Goal: Task Accomplishment & Management: Complete application form

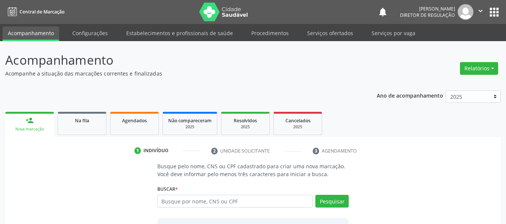
scroll to position [39, 0]
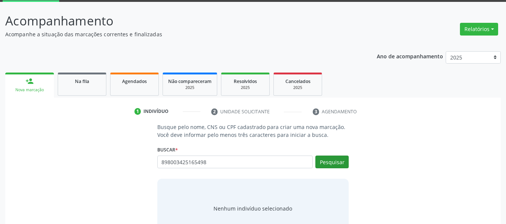
type input "898003425165498"
click at [333, 160] on button "Pesquisar" at bounding box center [331, 162] width 33 height 13
type input "898003425165498"
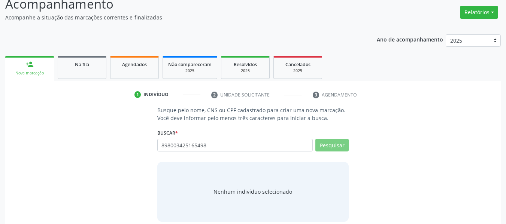
scroll to position [64, 0]
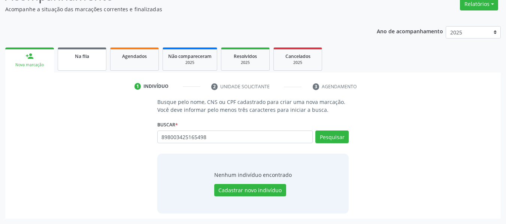
click at [94, 61] on link "Na fila" at bounding box center [82, 59] width 49 height 23
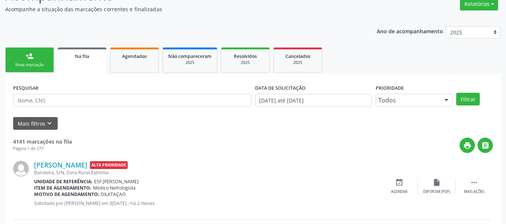
click at [26, 57] on div "person_add" at bounding box center [29, 56] width 8 height 8
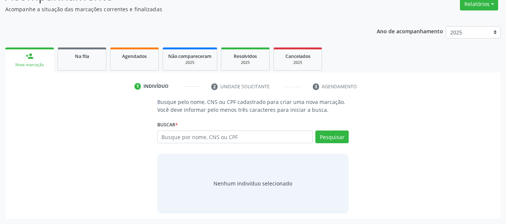
click at [212, 128] on div "Buscar * Busque por nome, CNS ou CPF Nenhum resultado encontrado para: " " Digi…" at bounding box center [253, 133] width 192 height 29
click at [210, 139] on input "text" at bounding box center [235, 137] width 156 height 13
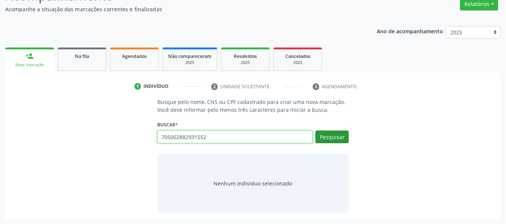
type input "705002882931552"
click at [332, 140] on button "Pesquisar" at bounding box center [331, 137] width 33 height 13
type input "705002882931552"
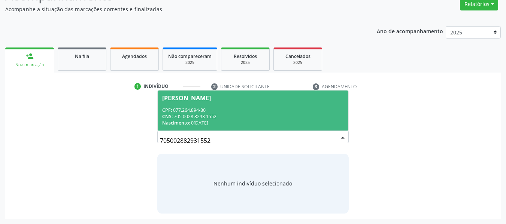
click at [279, 116] on div "CNS: 705 0028 8293 1552" at bounding box center [253, 116] width 182 height 6
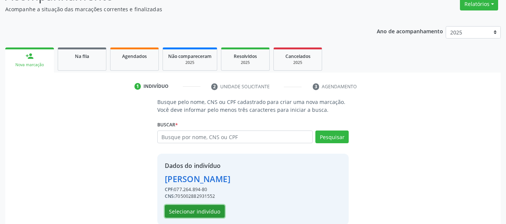
click at [202, 208] on button "Selecionar indivíduo" at bounding box center [195, 211] width 60 height 13
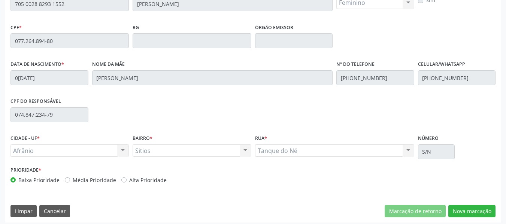
scroll to position [203, 0]
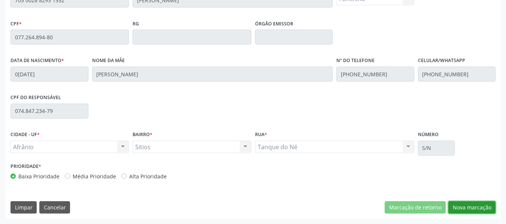
click at [464, 205] on button "Nova marcação" at bounding box center [471, 207] width 47 height 13
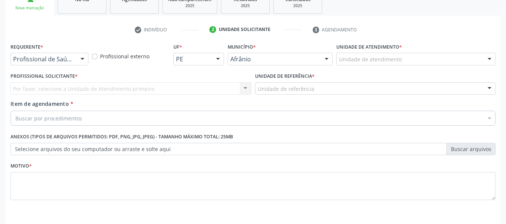
scroll to position [109, 0]
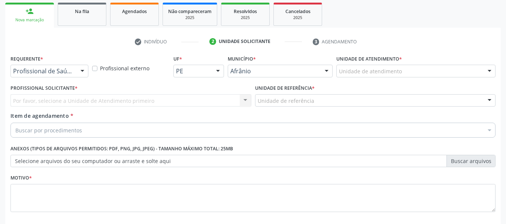
click at [386, 61] on label "Unidade de atendimento *" at bounding box center [368, 59] width 65 height 12
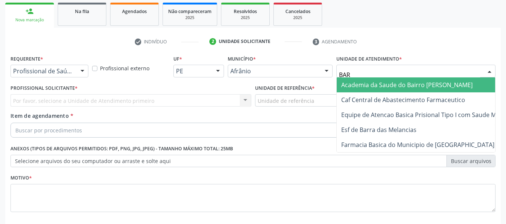
type input "BARR"
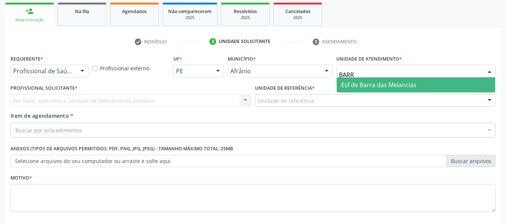
click at [376, 85] on span "Esf de Barra das Melancias" at bounding box center [378, 85] width 75 height 8
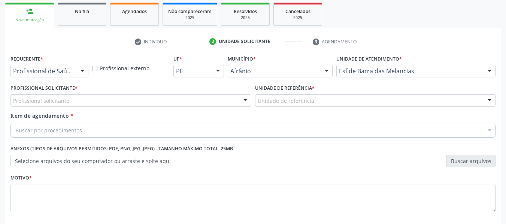
click at [322, 100] on div "Unidade de referência" at bounding box center [375, 100] width 241 height 13
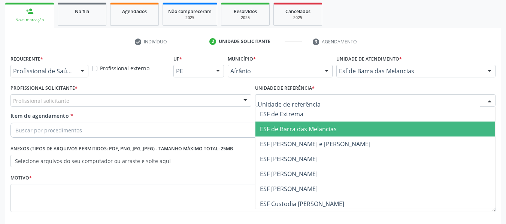
click at [284, 125] on span "ESF de Barra das Melancias" at bounding box center [298, 129] width 77 height 8
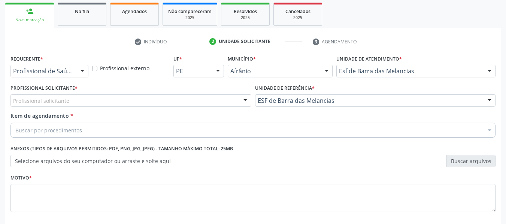
click at [174, 101] on div "Profissional solicitante" at bounding box center [130, 100] width 241 height 13
type input "EL"
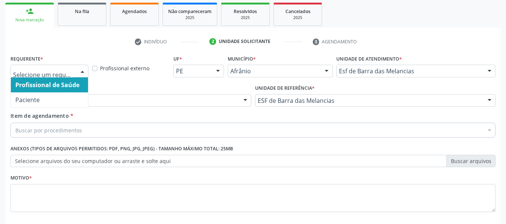
click at [45, 75] on div at bounding box center [49, 71] width 78 height 13
click at [277, 65] on div "Afrânio" at bounding box center [280, 71] width 105 height 13
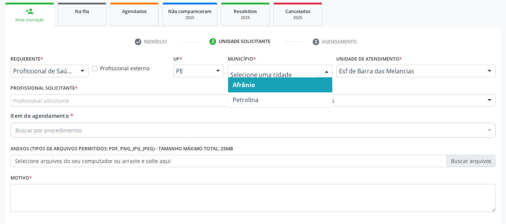
click at [251, 86] on span "Afrânio" at bounding box center [243, 85] width 22 height 8
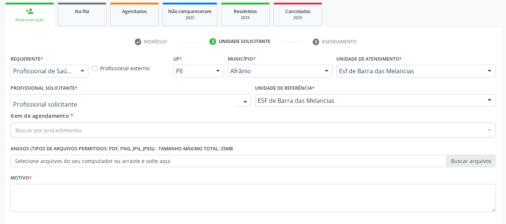
click at [91, 101] on div at bounding box center [130, 100] width 241 height 13
click at [74, 73] on div at bounding box center [49, 71] width 78 height 13
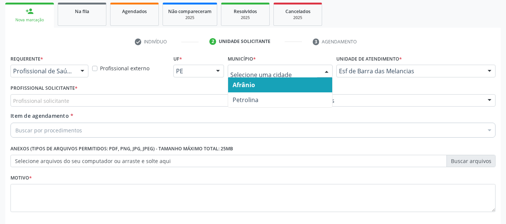
click at [190, 95] on div "Profissional solicitante" at bounding box center [130, 100] width 241 height 13
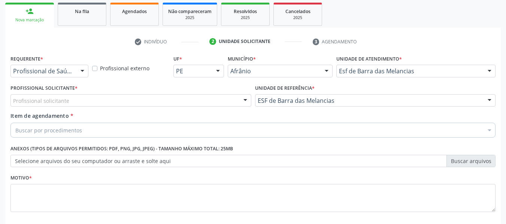
click at [207, 91] on div "Profissional Solicitante * Profissional solicitante [PERSON_NAME] da Estratégia…" at bounding box center [130, 95] width 241 height 24
click at [246, 104] on div at bounding box center [244, 101] width 11 height 13
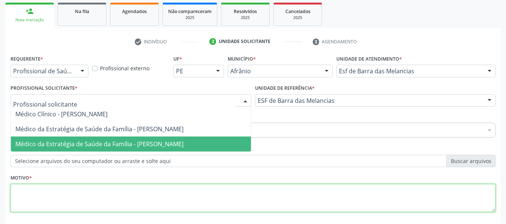
click at [270, 190] on textarea at bounding box center [252, 198] width 485 height 28
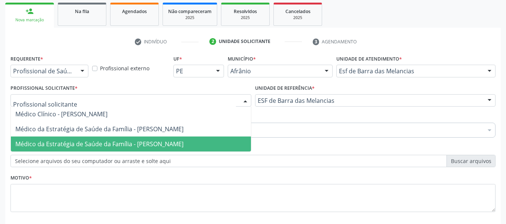
click at [175, 97] on div at bounding box center [130, 100] width 241 height 13
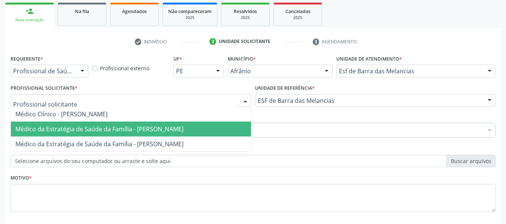
click at [98, 125] on span "Médico da Estratégia de Saúde da Família - [PERSON_NAME]" at bounding box center [131, 129] width 240 height 15
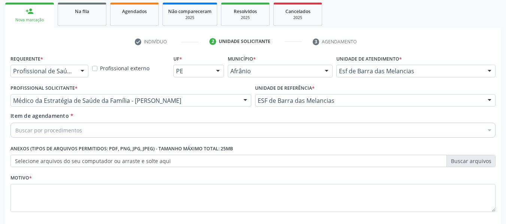
click at [88, 129] on div "Buscar por procedimentos" at bounding box center [252, 130] width 485 height 15
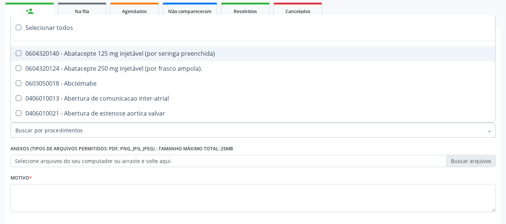
click at [88, 129] on input "Item de agendamento *" at bounding box center [248, 130] width 467 height 15
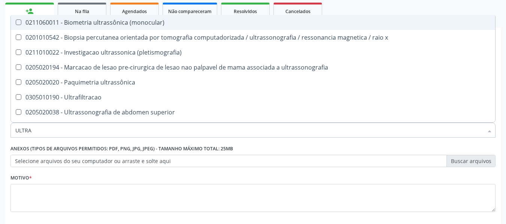
type input "ULTRAS"
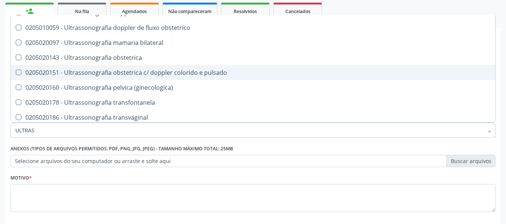
scroll to position [237, 0]
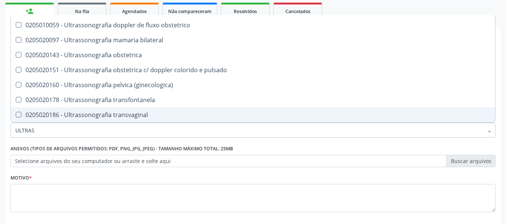
click at [125, 107] on span "0205020186 - Ultrassonografia transvaginal" at bounding box center [253, 114] width 484 height 15
checkbox transvaginal "true"
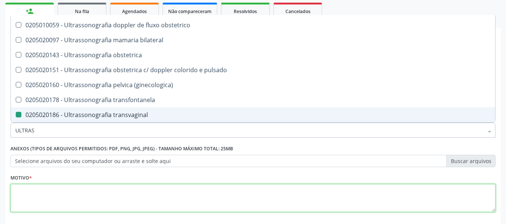
click at [75, 190] on textarea at bounding box center [252, 198] width 485 height 28
checkbox x "true"
checkbox transvaginal "false"
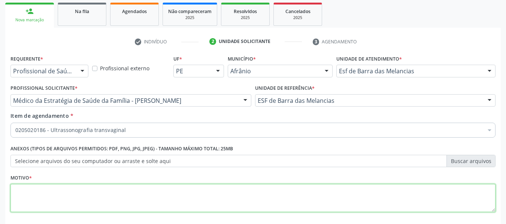
scroll to position [0, 0]
click at [75, 190] on textarea at bounding box center [252, 198] width 485 height 28
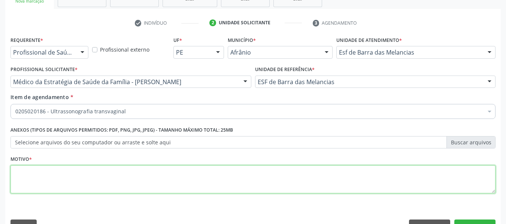
scroll to position [147, 0]
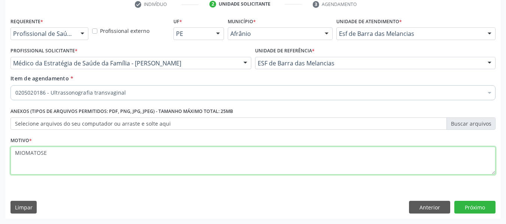
type textarea "MIOMATOSE"
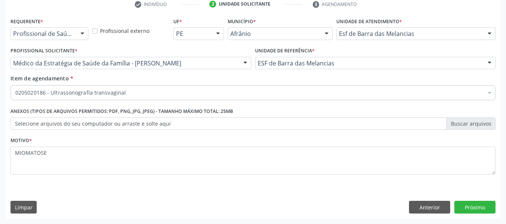
click at [470, 201] on div "Requerente * Profissional de Saúde Profissional de Saúde Paciente Nenhum result…" at bounding box center [252, 117] width 495 height 203
click at [469, 204] on button "Próximo" at bounding box center [474, 207] width 41 height 13
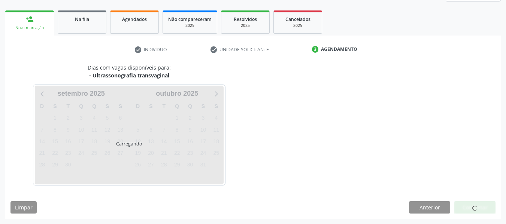
scroll to position [101, 0]
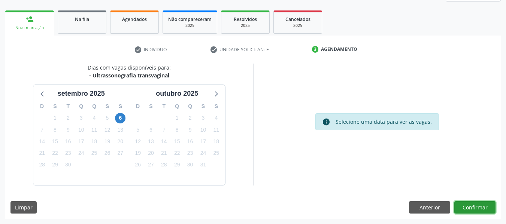
click at [478, 211] on button "Confirmar" at bounding box center [474, 207] width 41 height 13
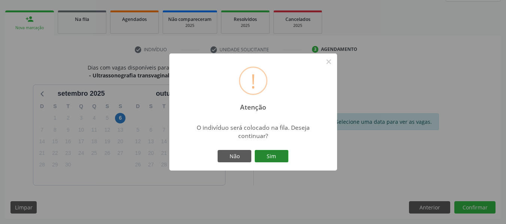
click at [277, 157] on button "Sim" at bounding box center [271, 156] width 34 height 13
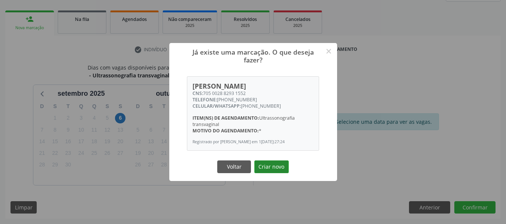
click at [268, 166] on button "Criar novo" at bounding box center [271, 167] width 34 height 13
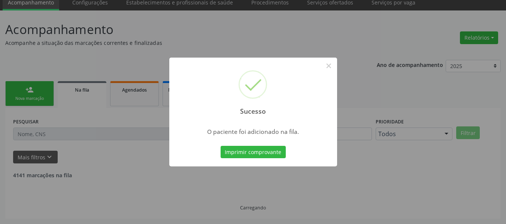
scroll to position [23, 0]
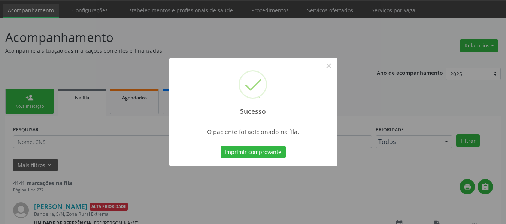
click at [254, 170] on div "Sucesso × O paciente foi adicionado na fila. Imprimir comprovante Cancel" at bounding box center [253, 112] width 506 height 224
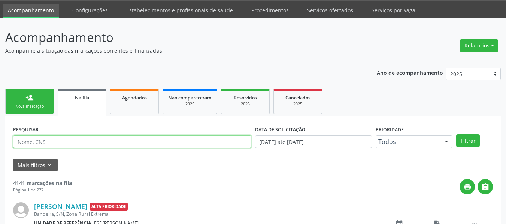
click at [178, 148] on input "text" at bounding box center [132, 141] width 238 height 13
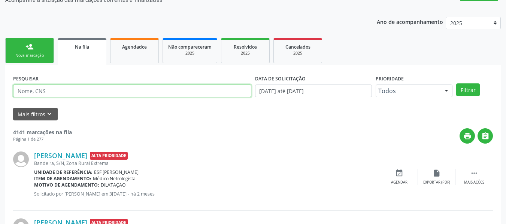
scroll to position [60, 0]
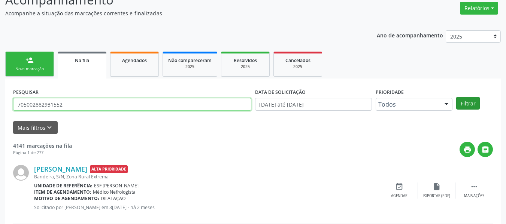
type input "705002882931552"
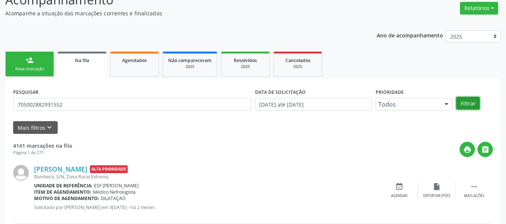
click at [466, 104] on button "Filtrar" at bounding box center [468, 103] width 24 height 13
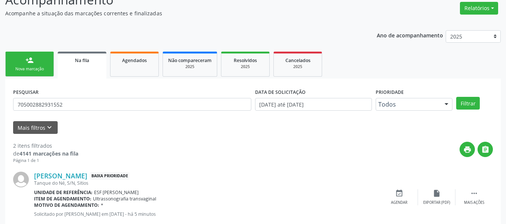
click at [20, 70] on div "Nova marcação" at bounding box center [29, 69] width 37 height 6
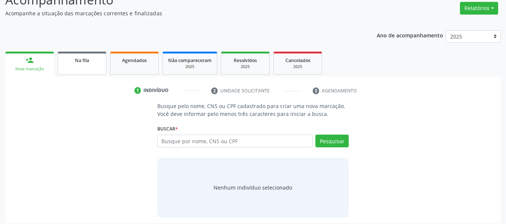
click at [69, 66] on link "Na fila" at bounding box center [82, 63] width 49 height 23
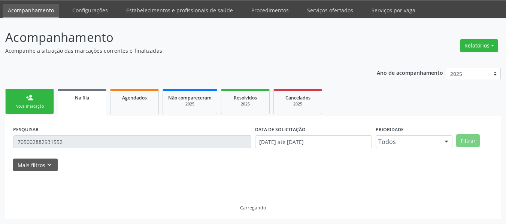
scroll to position [23, 0]
click at [76, 61] on div "Acompanhamento Acompanhe a situação das marcações correntes e finalizadas Relat…" at bounding box center [252, 123] width 495 height 191
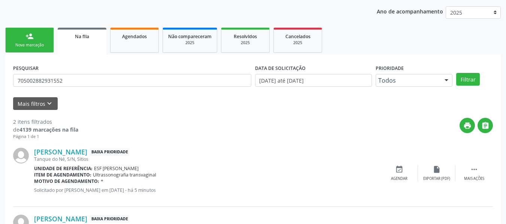
scroll to position [98, 0]
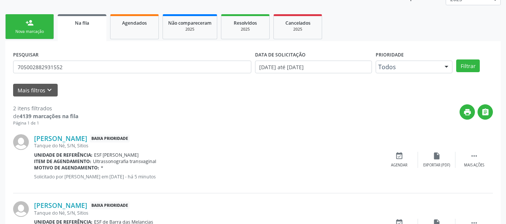
click at [39, 34] on div "Nova marcação" at bounding box center [29, 32] width 37 height 6
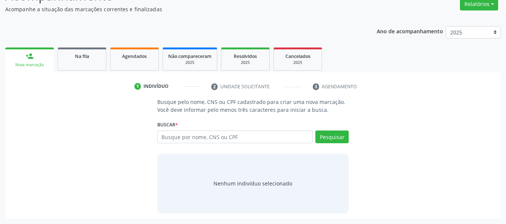
scroll to position [64, 0]
click at [165, 134] on input "text" at bounding box center [235, 137] width 156 height 13
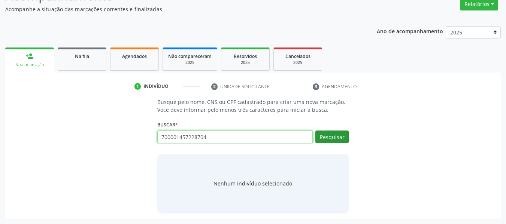
type input "700001457228704"
click at [336, 131] on button "Pesquisar" at bounding box center [331, 137] width 33 height 13
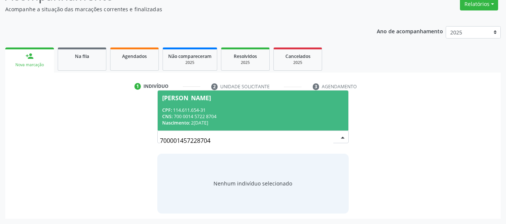
click at [327, 141] on input "700001457228704" at bounding box center [247, 140] width 174 height 15
click at [239, 113] on div "CNS: 700 0014 5722 8704" at bounding box center [253, 116] width 182 height 6
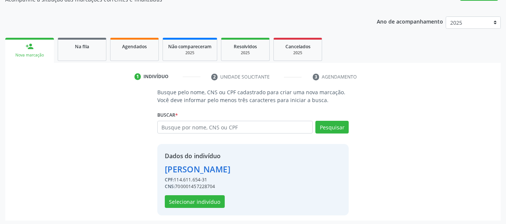
scroll to position [76, 0]
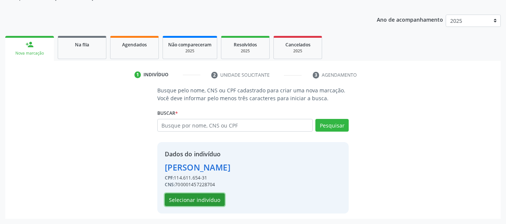
click at [210, 195] on button "Selecionar indivíduo" at bounding box center [195, 199] width 60 height 13
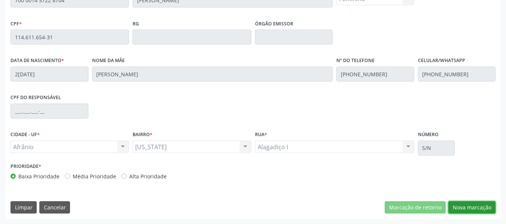
click at [469, 202] on button "Nova marcação" at bounding box center [471, 207] width 47 height 13
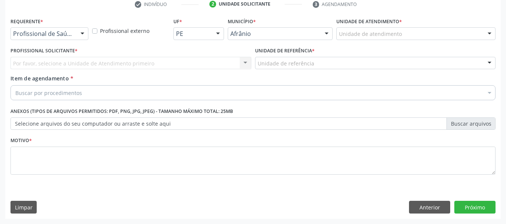
click at [104, 32] on label "Profissional externo" at bounding box center [124, 31] width 49 height 8
click at [97, 32] on input "Profissional externo" at bounding box center [94, 30] width 5 height 7
click at [86, 35] on div at bounding box center [82, 34] width 11 height 13
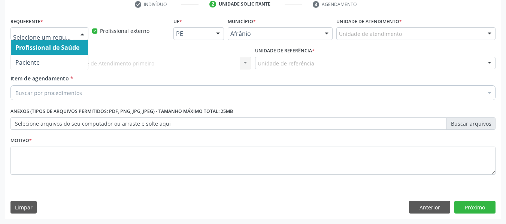
click at [70, 48] on span "Profissional de Saúde" at bounding box center [47, 47] width 64 height 8
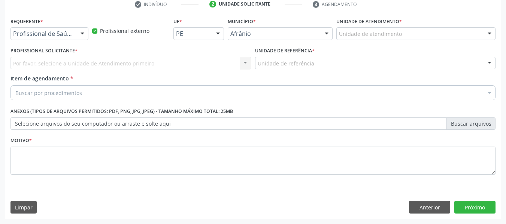
click at [100, 30] on label "Profissional externo" at bounding box center [124, 31] width 49 height 8
click at [95, 30] on input "Profissional externo" at bounding box center [94, 30] width 5 height 7
checkbox input "false"
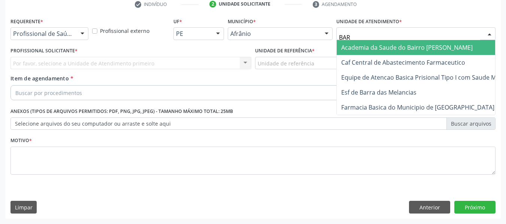
type input "BARR"
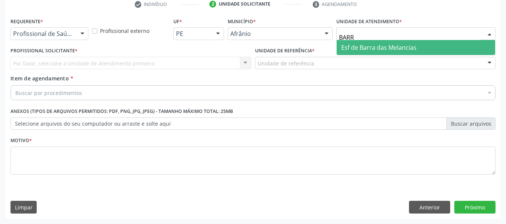
click at [369, 40] on span "Esf de Barra das Melancias" at bounding box center [415, 47] width 158 height 15
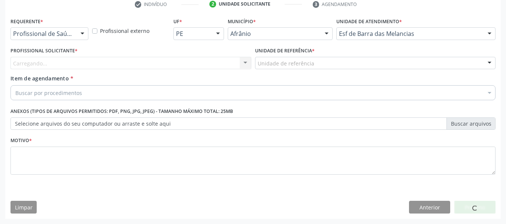
click at [36, 60] on div "Carregando... Nenhum resultado encontrado para: " " Não há nenhuma opção para s…" at bounding box center [130, 63] width 241 height 13
click at [39, 61] on div "Carregando... Nenhum resultado encontrado para: " " Não há nenhuma opção para s…" at bounding box center [130, 63] width 241 height 13
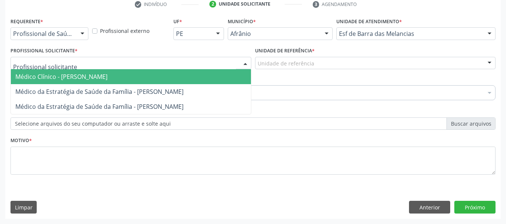
drag, startPoint x: 62, startPoint y: 63, endPoint x: 150, endPoint y: 58, distance: 88.1
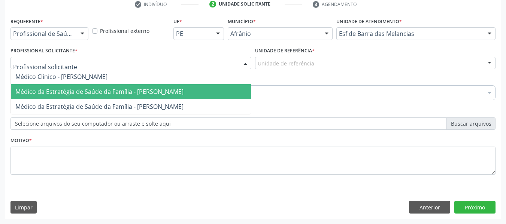
click at [119, 91] on span "Médico da Estratégia de Saúde da Família - [PERSON_NAME]" at bounding box center [99, 92] width 168 height 8
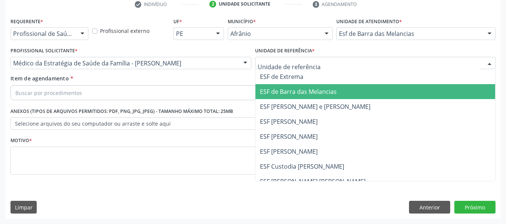
drag, startPoint x: 290, startPoint y: 97, endPoint x: 216, endPoint y: 100, distance: 74.5
click at [290, 97] on span "ESF de Barra das Melancias" at bounding box center [375, 91] width 240 height 15
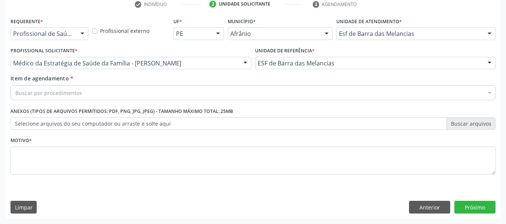
click at [193, 97] on div "Buscar por procedimentos" at bounding box center [252, 92] width 485 height 15
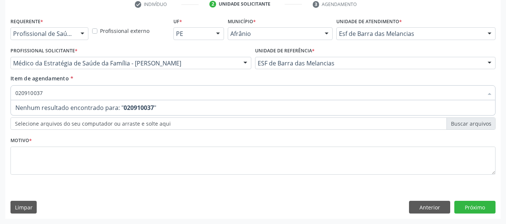
drag, startPoint x: 68, startPoint y: 88, endPoint x: 0, endPoint y: 90, distance: 68.5
click at [0, 90] on div "Acompanhamento Acompanhe a situação das marcações correntes e finalizadas Relat…" at bounding box center [253, 59] width 506 height 330
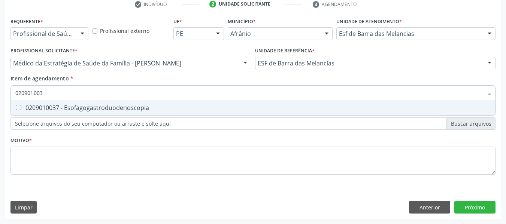
type input "0209010037"
click at [114, 105] on div "0209010037 - Esofagogastroduodenoscopia" at bounding box center [252, 108] width 475 height 6
checkbox Esofagogastroduodenoscopia "true"
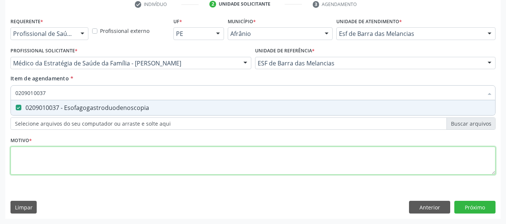
click at [94, 151] on div "Requerente * Profissional de Saúde Profissional de Saúde Paciente Nenhum result…" at bounding box center [252, 101] width 485 height 170
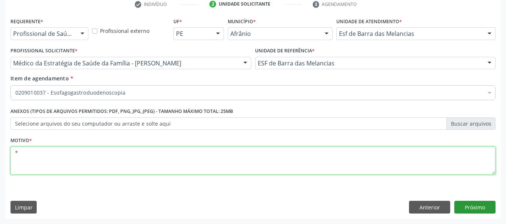
type textarea "*"
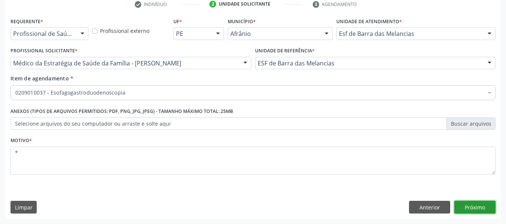
click at [479, 210] on button "Próximo" at bounding box center [474, 207] width 41 height 13
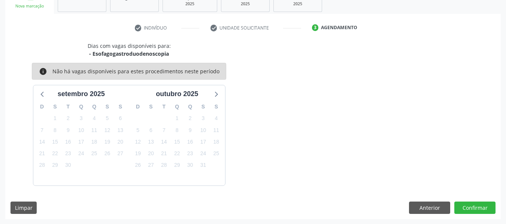
scroll to position [123, 0]
click at [469, 207] on button "Confirmar" at bounding box center [474, 207] width 41 height 13
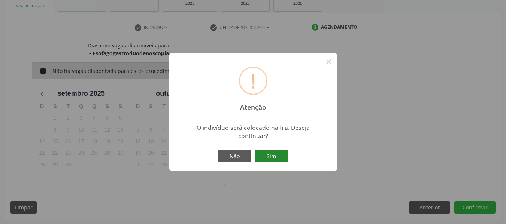
click at [279, 159] on button "Sim" at bounding box center [271, 156] width 34 height 13
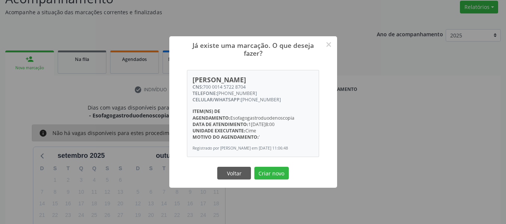
scroll to position [49, 0]
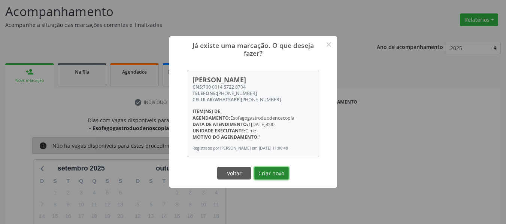
click at [271, 173] on button "Criar novo" at bounding box center [271, 173] width 34 height 13
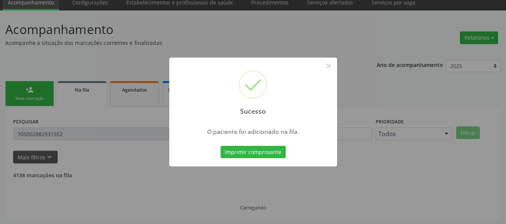
scroll to position [23, 0]
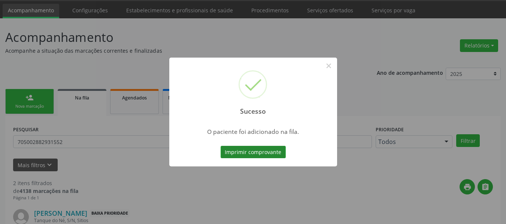
click at [263, 151] on button "Imprimir comprovante" at bounding box center [252, 152] width 65 height 13
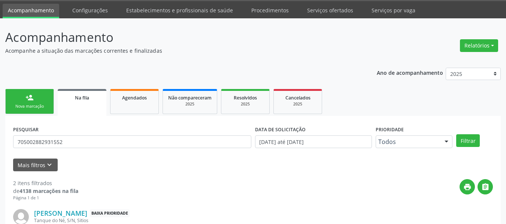
click at [31, 107] on div "Nova marcação" at bounding box center [29, 107] width 37 height 6
click at [28, 96] on div "person_add" at bounding box center [29, 98] width 8 height 8
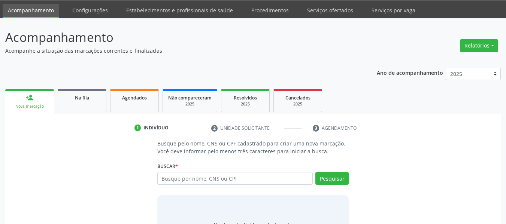
click at [28, 96] on div "person_add" at bounding box center [29, 98] width 8 height 8
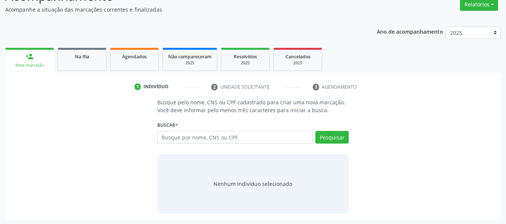
scroll to position [64, 0]
click at [251, 139] on input "text" at bounding box center [235, 137] width 156 height 13
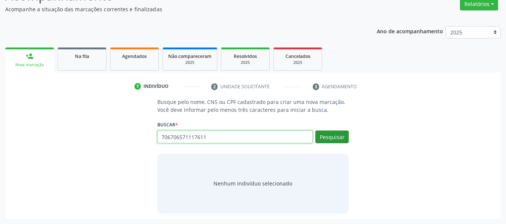
type input "706706571117611"
click at [347, 140] on button "Pesquisar" at bounding box center [331, 137] width 33 height 13
type input "706706571117611"
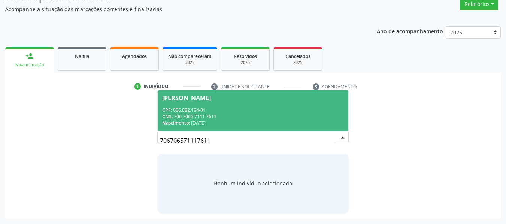
click at [226, 110] on div "CPF: 056.882.184-01" at bounding box center [253, 110] width 182 height 6
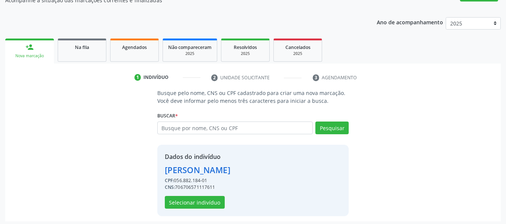
scroll to position [76, 0]
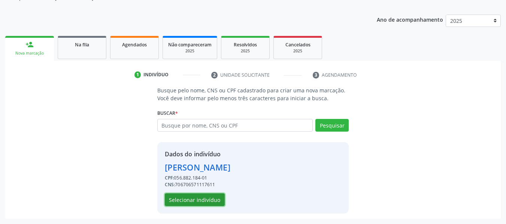
click at [195, 201] on button "Selecionar indivíduo" at bounding box center [195, 199] width 60 height 13
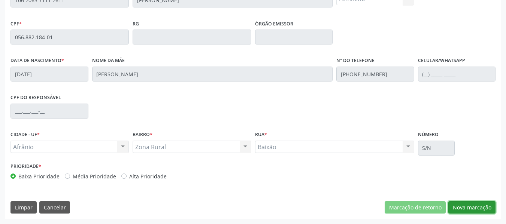
click at [477, 210] on button "Nova marcação" at bounding box center [471, 207] width 47 height 13
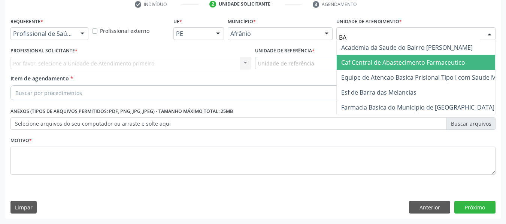
type input "BAR"
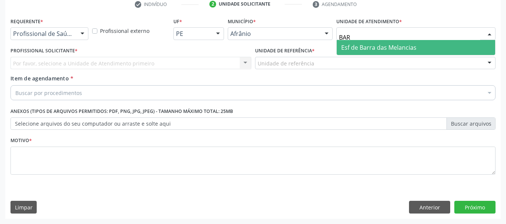
click at [375, 47] on span "Esf de Barra das Melancias" at bounding box center [378, 47] width 75 height 8
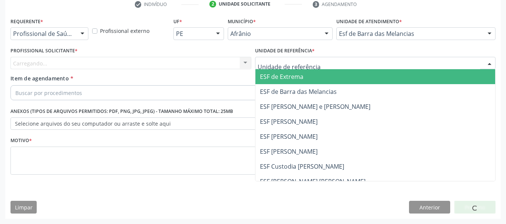
click at [312, 62] on div at bounding box center [375, 63] width 241 height 13
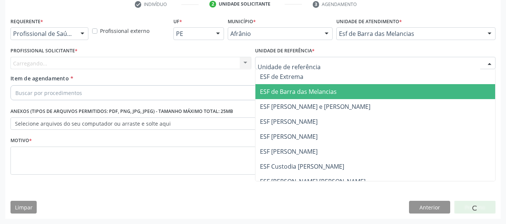
drag, startPoint x: 282, startPoint y: 87, endPoint x: 214, endPoint y: 75, distance: 69.5
click at [281, 88] on span "ESF de Barra das Melancias" at bounding box center [375, 91] width 240 height 15
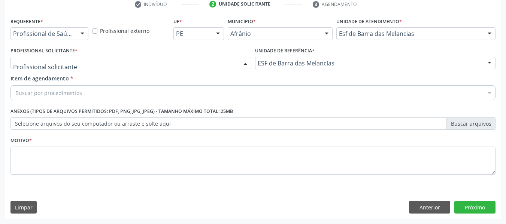
click at [205, 66] on div at bounding box center [130, 63] width 241 height 13
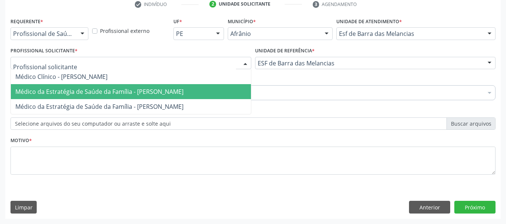
click at [65, 97] on span "Médico da Estratégia de Saúde da Família - [PERSON_NAME]" at bounding box center [131, 91] width 240 height 15
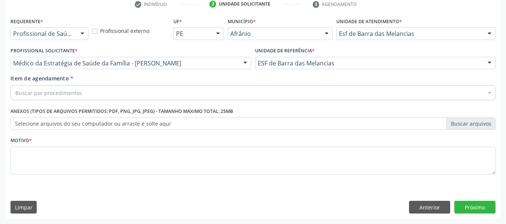
click at [58, 105] on div "Requerente * Profissional de Saúde Profissional de Saúde Paciente Nenhum result…" at bounding box center [252, 101] width 485 height 170
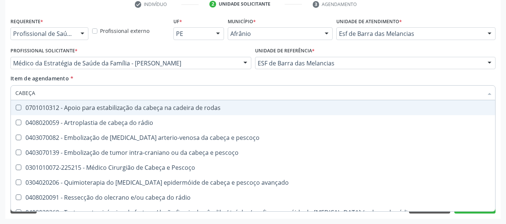
type input "CABEÇA E"
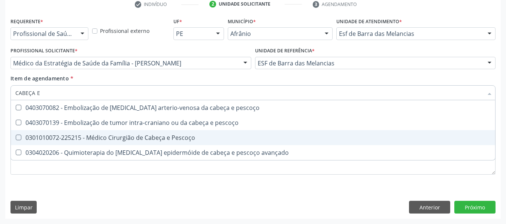
click at [132, 136] on div "0301010072-225215 - Médico Cirurgião de Cabeça e Pescoço" at bounding box center [252, 138] width 475 height 6
checkbox Pescoço "true"
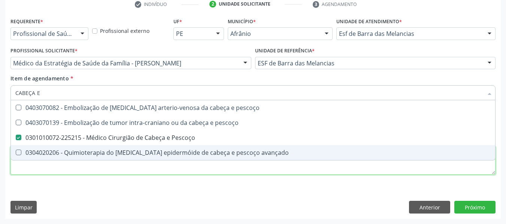
click at [119, 166] on div "Requerente * Profissional de Saúde Profissional de Saúde Paciente Nenhum result…" at bounding box center [252, 101] width 485 height 170
checkbox pescoço "true"
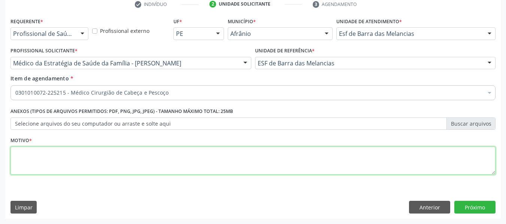
click at [119, 166] on div "Requerente * Profissional de Saúde Profissional de Saúde Paciente Nenhum result…" at bounding box center [252, 101] width 485 height 170
type textarea "CISTOS COLOIDES EM TIREOIDE"
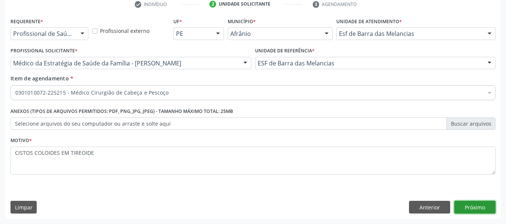
click at [480, 204] on button "Próximo" at bounding box center [474, 207] width 41 height 13
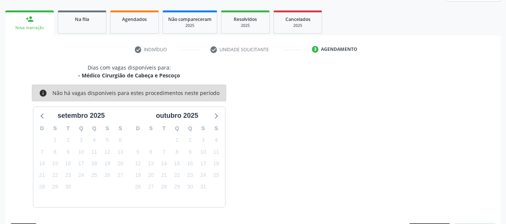
scroll to position [123, 0]
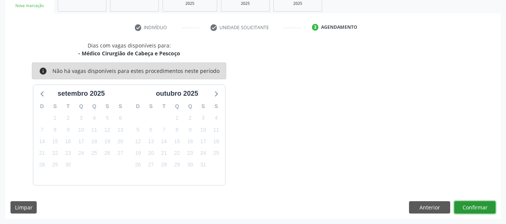
click at [466, 203] on button "Confirmar" at bounding box center [474, 207] width 41 height 13
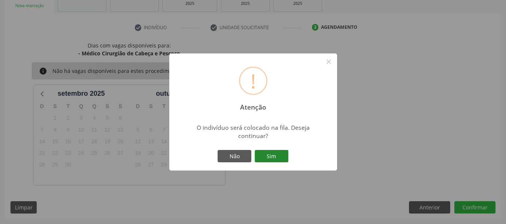
click at [277, 161] on button "Sim" at bounding box center [271, 156] width 34 height 13
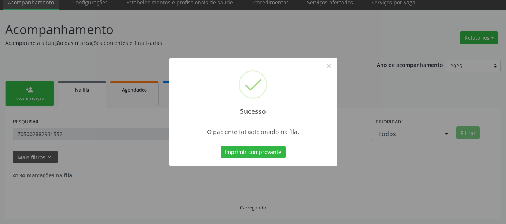
scroll to position [23, 0]
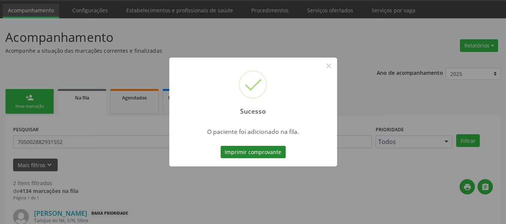
click at [241, 150] on button "Imprimir comprovante" at bounding box center [252, 152] width 65 height 13
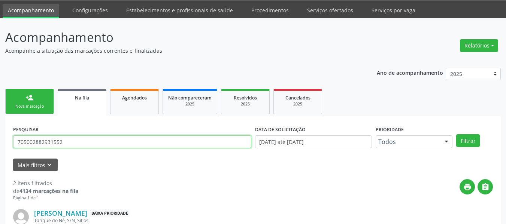
drag, startPoint x: 182, startPoint y: 139, endPoint x: 0, endPoint y: 139, distance: 182.2
click at [0, 139] on div "Acompanhamento Acompanhe a situação das marcações correntes e finalizadas Relat…" at bounding box center [253, 183] width 506 height 330
type input "706706571117611"
click at [456, 134] on button "Filtrar" at bounding box center [468, 140] width 24 height 13
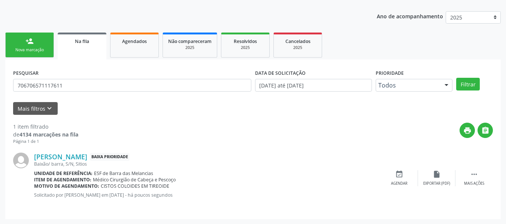
scroll to position [80, 0]
click at [476, 174] on icon "" at bounding box center [474, 174] width 8 height 8
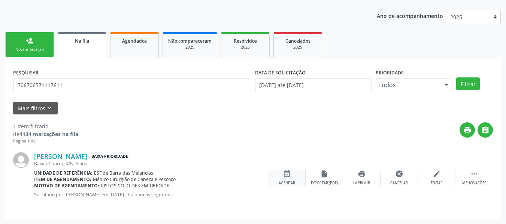
click at [290, 176] on icon "event_available" at bounding box center [287, 174] width 8 height 8
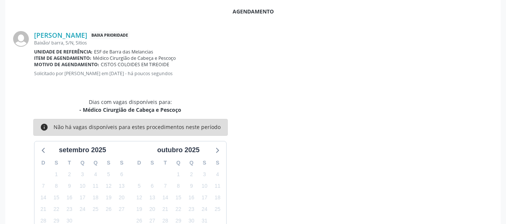
scroll to position [75, 0]
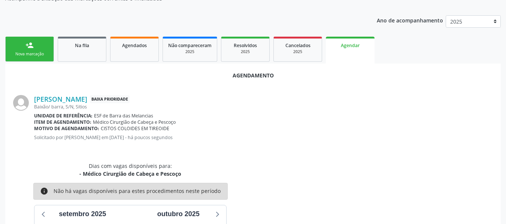
click at [38, 42] on link "person_add Nova marcação" at bounding box center [29, 49] width 49 height 25
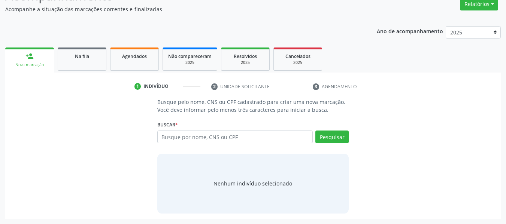
scroll to position [64, 0]
click at [175, 128] on label "Buscar *" at bounding box center [167, 125] width 21 height 12
click at [179, 138] on input "text" at bounding box center [235, 137] width 156 height 13
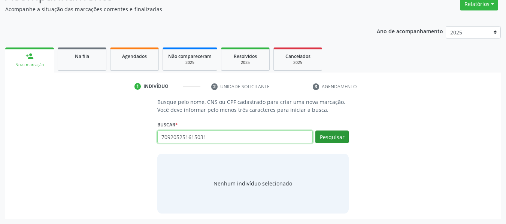
type input "709205251615031"
click at [342, 138] on button "Pesquisar" at bounding box center [331, 137] width 33 height 13
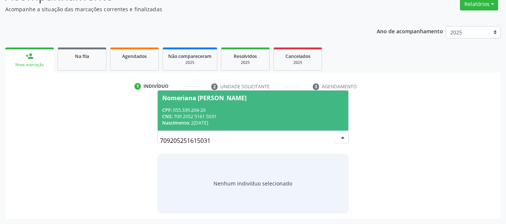
click at [218, 102] on span "Nomeriana [PERSON_NAME] CPF: 055.339.204-20 CNS: 709 2052 5161 5031 Nascimento:…" at bounding box center [253, 111] width 191 height 40
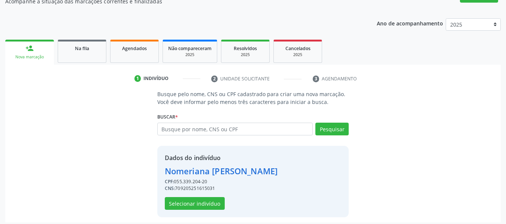
scroll to position [76, 0]
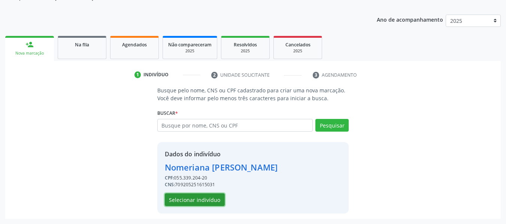
click at [190, 201] on button "Selecionar indivíduo" at bounding box center [195, 199] width 60 height 13
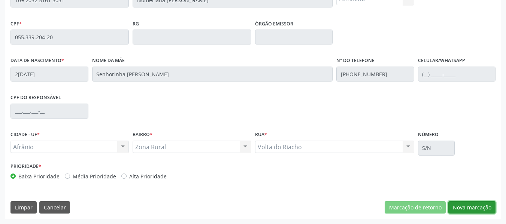
click at [470, 207] on button "Nova marcação" at bounding box center [471, 207] width 47 height 13
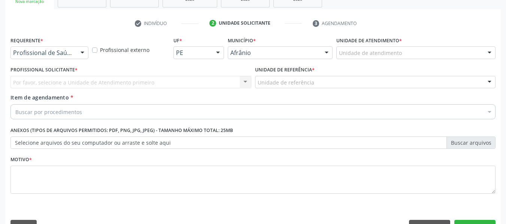
scroll to position [109, 0]
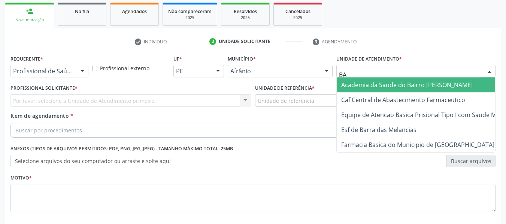
type input "BAR"
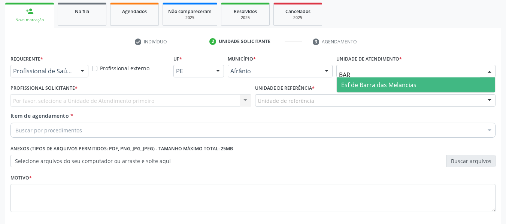
click at [361, 85] on span "Esf de Barra das Melancias" at bounding box center [378, 85] width 75 height 8
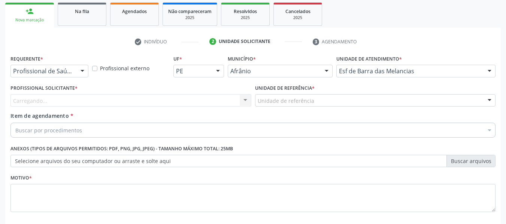
click at [302, 96] on div "Unidade de referência" at bounding box center [375, 100] width 241 height 13
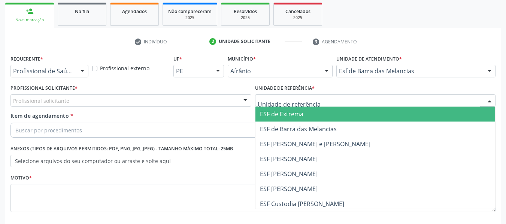
drag, startPoint x: 284, startPoint y: 126, endPoint x: 259, endPoint y: 126, distance: 25.8
click at [284, 126] on span "ESF de Barra das Melancias" at bounding box center [298, 129] width 77 height 8
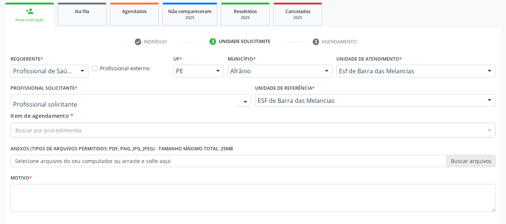
click at [204, 106] on div at bounding box center [130, 100] width 241 height 13
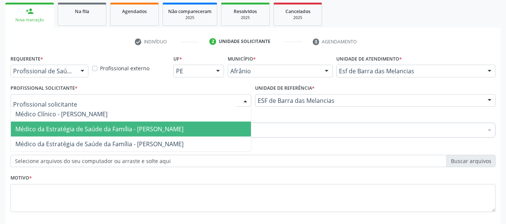
click at [116, 128] on span "Médico da Estratégia de Saúde da Família - [PERSON_NAME]" at bounding box center [99, 129] width 168 height 8
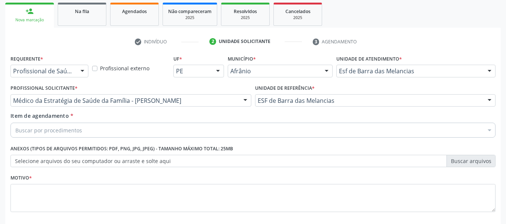
drag, startPoint x: 115, startPoint y: 136, endPoint x: 113, endPoint y: 132, distance: 4.2
click at [115, 136] on div "Buscar por procedimentos" at bounding box center [252, 130] width 485 height 15
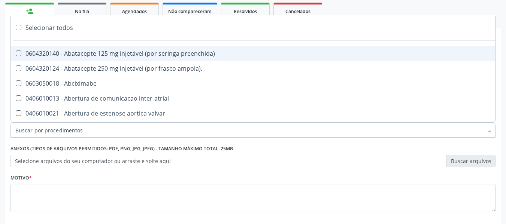
click at [113, 132] on input "Item de agendamento *" at bounding box center [248, 130] width 467 height 15
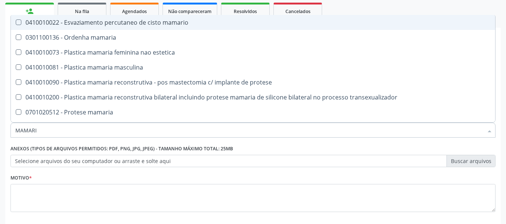
type input "MAMARIA"
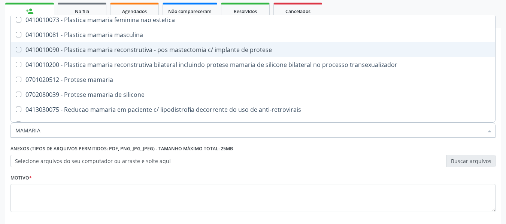
scroll to position [27, 0]
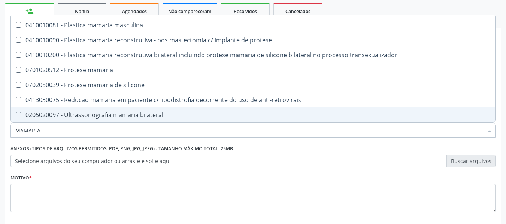
click at [82, 113] on div "0205020097 - Ultrassonografia mamaria bilateral" at bounding box center [252, 115] width 475 height 6
checkbox bilateral "true"
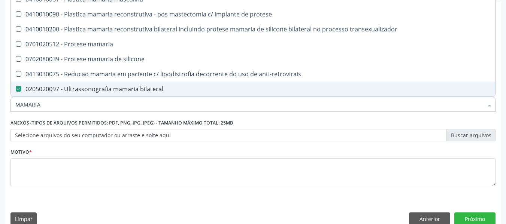
scroll to position [147, 0]
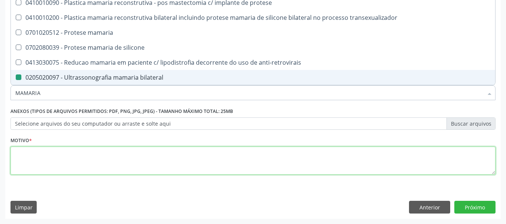
click at [98, 156] on textarea at bounding box center [252, 161] width 485 height 28
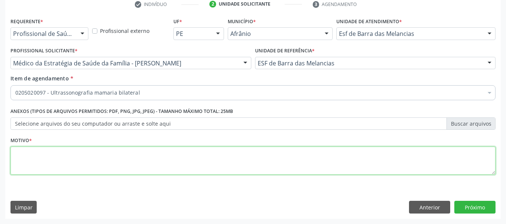
scroll to position [0, 0]
click at [98, 156] on textarea at bounding box center [252, 161] width 485 height 28
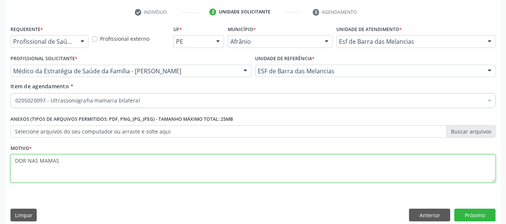
scroll to position [147, 0]
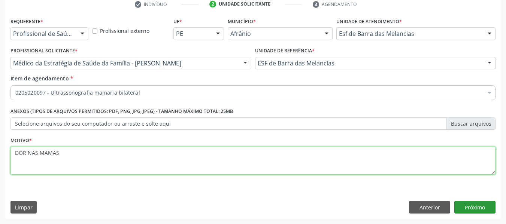
type textarea "DOR NAS MAMAS"
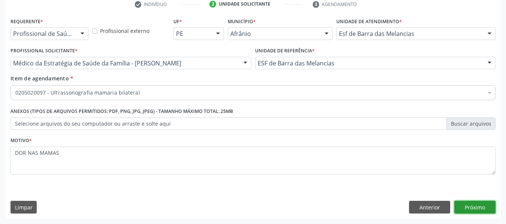
click at [484, 211] on button "Próximo" at bounding box center [474, 207] width 41 height 13
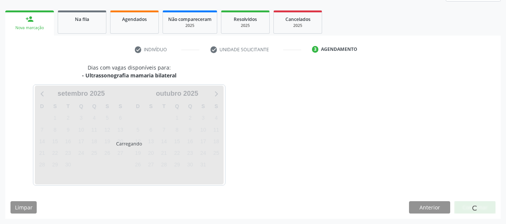
scroll to position [101, 0]
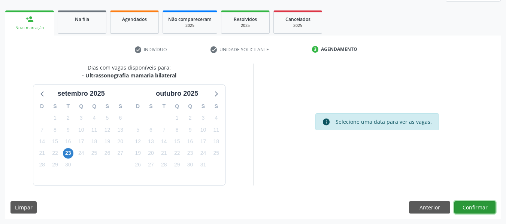
click at [484, 211] on button "Confirmar" at bounding box center [474, 207] width 41 height 13
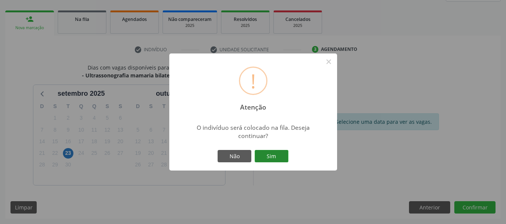
click at [276, 154] on button "Sim" at bounding box center [271, 156] width 34 height 13
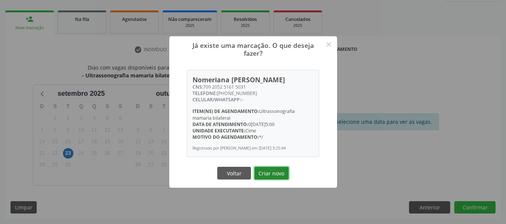
click at [271, 175] on button "Criar novo" at bounding box center [271, 173] width 34 height 13
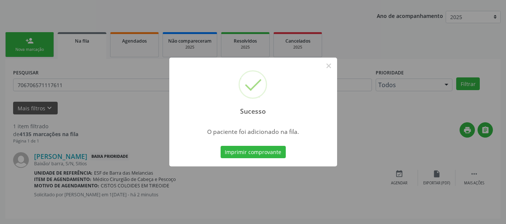
scroll to position [23, 0]
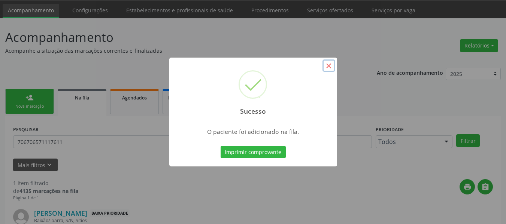
click at [329, 63] on button "×" at bounding box center [328, 65] width 13 height 13
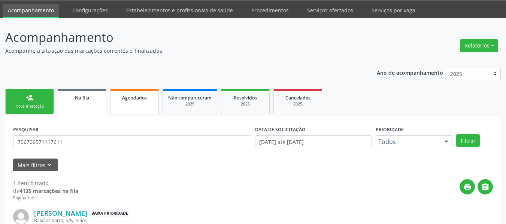
drag, startPoint x: 32, startPoint y: 93, endPoint x: 112, endPoint y: 109, distance: 81.7
click at [32, 93] on link "person_add Nova marcação" at bounding box center [29, 101] width 49 height 25
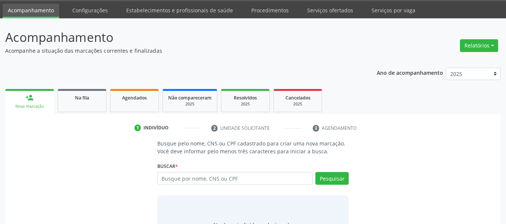
click at [35, 107] on div "Nova marcação" at bounding box center [29, 107] width 38 height 6
click at [189, 181] on input "text" at bounding box center [235, 178] width 156 height 13
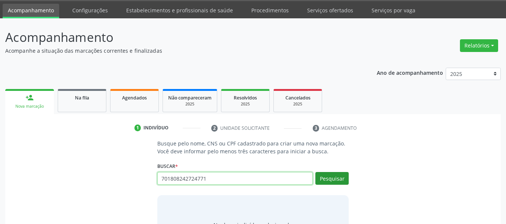
type input "701808242724771"
click at [333, 179] on button "Pesquisar" at bounding box center [331, 178] width 33 height 13
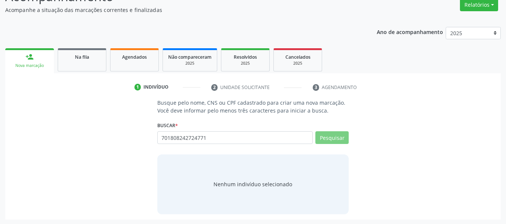
scroll to position [64, 0]
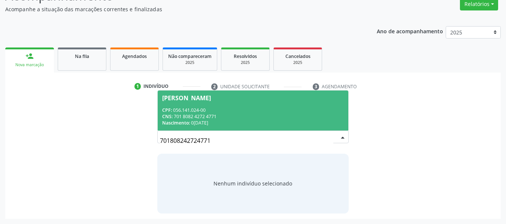
click at [257, 104] on span "[PERSON_NAME] CPF: 056.141.024-00 CNS: 701 8082 4272 4771 Nascimento: 0[DATE]" at bounding box center [253, 111] width 191 height 40
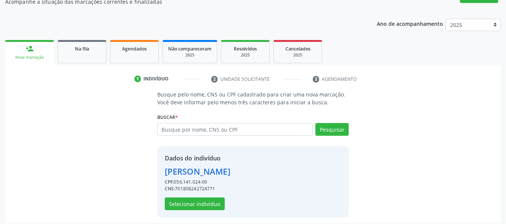
scroll to position [76, 0]
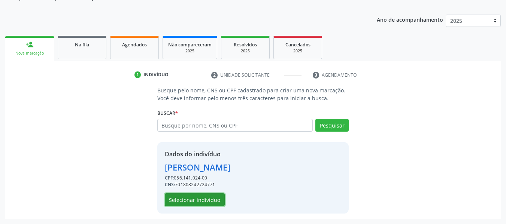
click at [203, 200] on button "Selecionar indivíduo" at bounding box center [195, 199] width 60 height 13
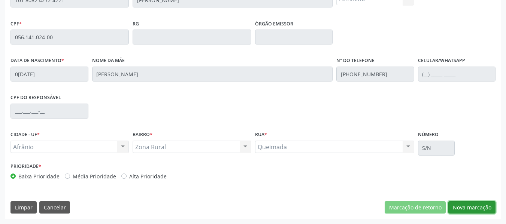
click at [461, 209] on button "Nova marcação" at bounding box center [471, 207] width 47 height 13
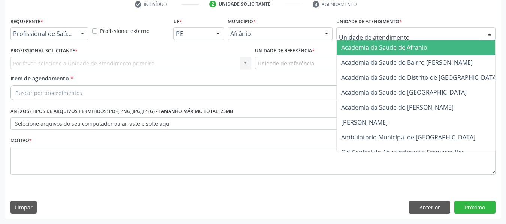
click at [358, 39] on div at bounding box center [415, 33] width 159 height 13
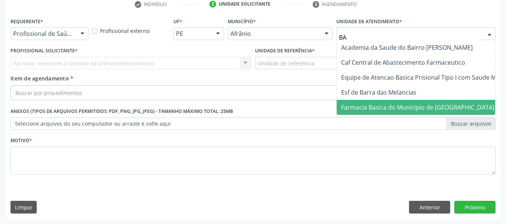
type input "BAR"
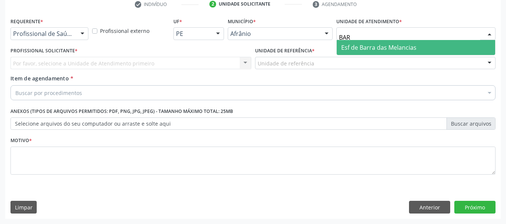
click at [356, 49] on span "Esf de Barra das Melancias" at bounding box center [378, 47] width 75 height 8
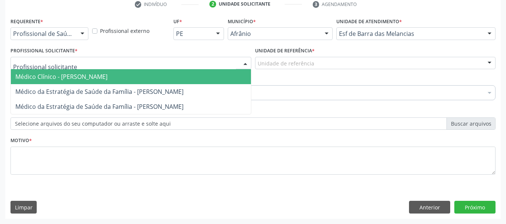
click at [90, 61] on div at bounding box center [130, 63] width 241 height 13
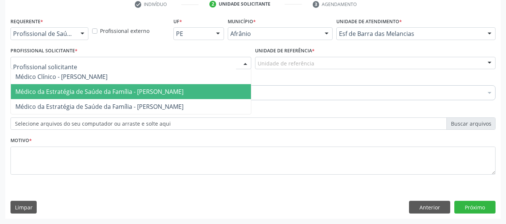
click at [93, 90] on span "Médico da Estratégia de Saúde da Família - [PERSON_NAME]" at bounding box center [99, 92] width 168 height 8
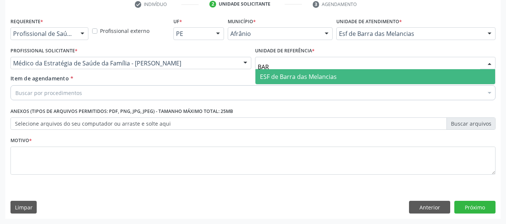
type input "BARR"
click at [296, 74] on span "ESF de Barra das Melancias" at bounding box center [298, 77] width 77 height 8
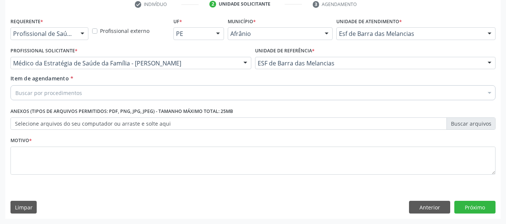
click at [221, 97] on div "Buscar por procedimentos" at bounding box center [252, 92] width 485 height 15
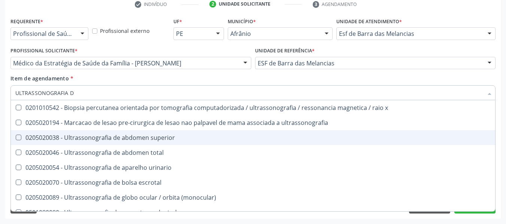
type input "ULTRASSONOGRAFIA DO"
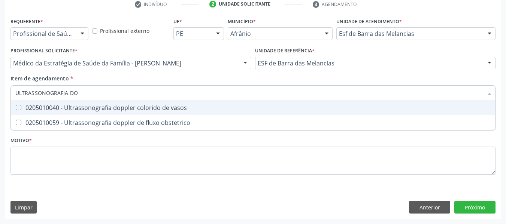
click at [191, 104] on span "0205010040 - Ultrassonografia doppler colorido de vasos" at bounding box center [253, 107] width 484 height 15
checkbox vasos "true"
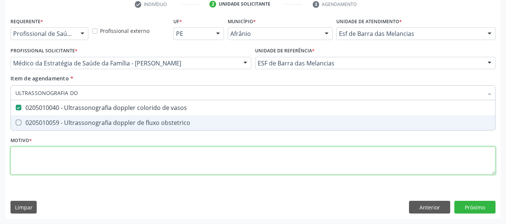
click at [167, 153] on div "Requerente * Profissional de Saúde Profissional de Saúde Paciente Nenhum result…" at bounding box center [252, 101] width 485 height 170
checkbox obstetrico "true"
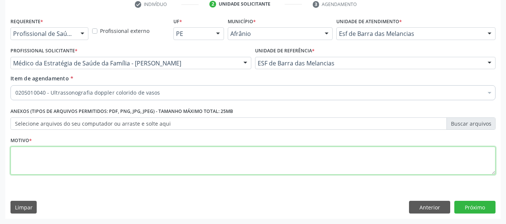
click at [167, 153] on textarea at bounding box center [252, 161] width 485 height 28
type textarea "[MEDICAL_DATA]"
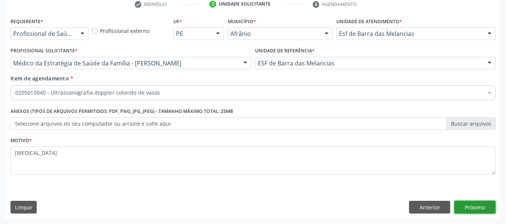
click at [466, 201] on button "Próximo" at bounding box center [474, 207] width 41 height 13
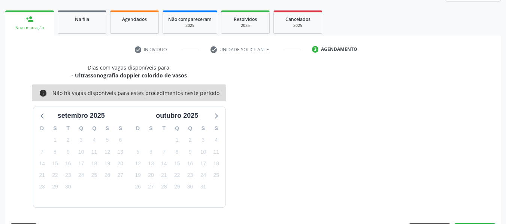
scroll to position [123, 0]
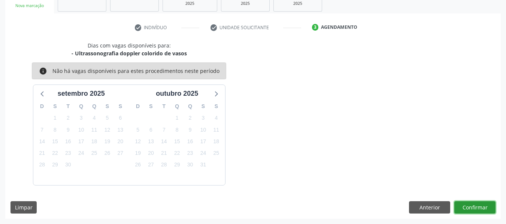
click at [477, 203] on button "Confirmar" at bounding box center [474, 207] width 41 height 13
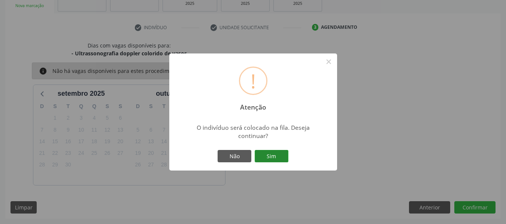
click at [274, 159] on button "Sim" at bounding box center [271, 156] width 34 height 13
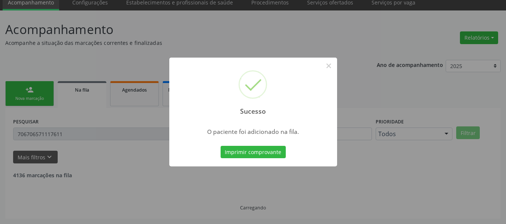
scroll to position [23, 0]
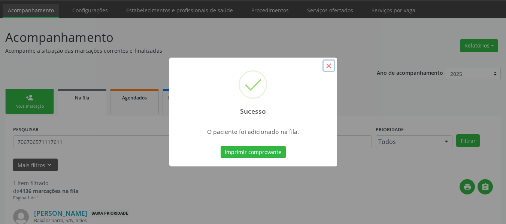
click at [323, 64] on button "×" at bounding box center [328, 65] width 13 height 13
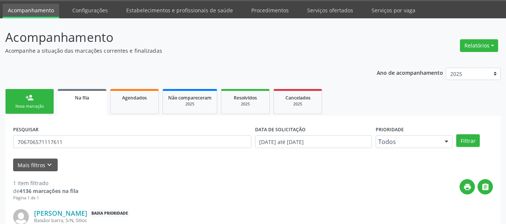
drag, startPoint x: 30, startPoint y: 112, endPoint x: 30, endPoint y: 108, distance: 4.1
click at [30, 112] on link "person_add Nova marcação" at bounding box center [29, 101] width 49 height 25
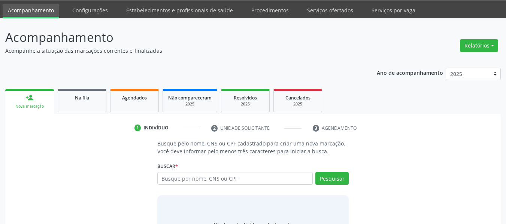
click at [30, 108] on div "Nova marcação" at bounding box center [29, 107] width 38 height 6
click at [186, 184] on input "text" at bounding box center [235, 178] width 156 height 13
click at [61, 98] on link "Na fila" at bounding box center [82, 100] width 49 height 23
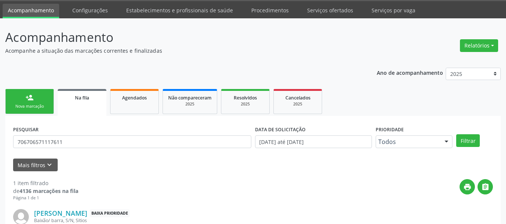
drag, startPoint x: 16, startPoint y: 101, endPoint x: 12, endPoint y: 102, distance: 5.1
click at [16, 102] on link "person_add Nova marcação" at bounding box center [29, 101] width 49 height 25
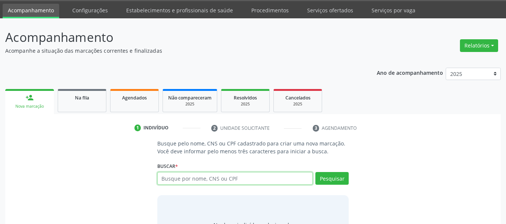
click at [194, 175] on input "text" at bounding box center [235, 178] width 156 height 13
type input "70050717807555"
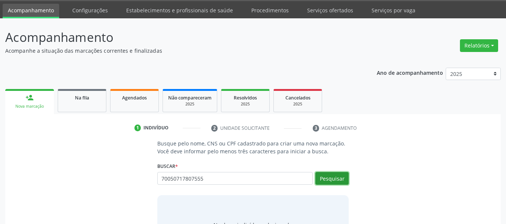
click at [343, 182] on button "Pesquisar" at bounding box center [331, 178] width 33 height 13
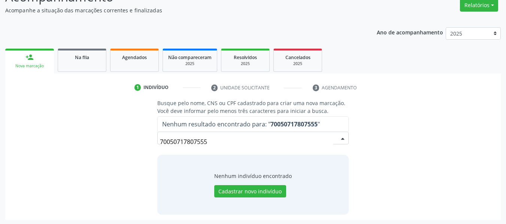
scroll to position [64, 0]
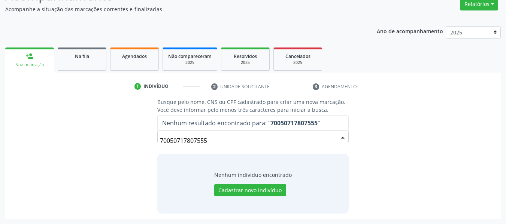
drag, startPoint x: 216, startPoint y: 140, endPoint x: 84, endPoint y: 140, distance: 131.7
click at [84, 140] on div "Busque pelo nome, CNS ou CPF cadastrado para criar uma nova marcação. Você deve…" at bounding box center [252, 155] width 485 height 115
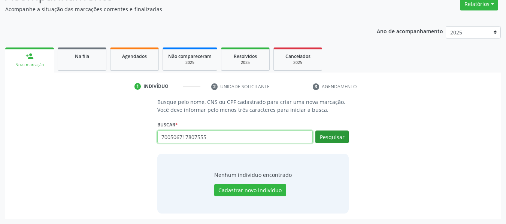
type input "700506717807555"
click at [345, 137] on button "Pesquisar" at bounding box center [331, 137] width 33 height 13
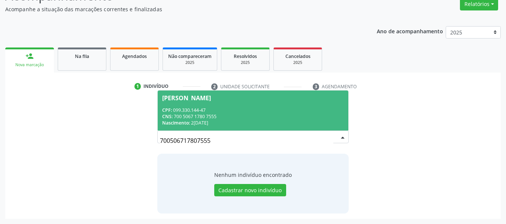
click at [195, 122] on div "Nascimento: 2[DATE]" at bounding box center [253, 123] width 182 height 6
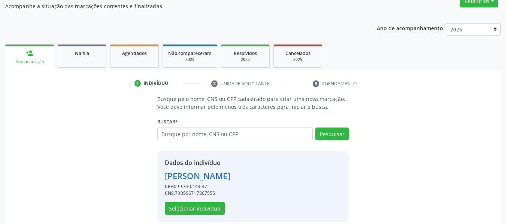
scroll to position [76, 0]
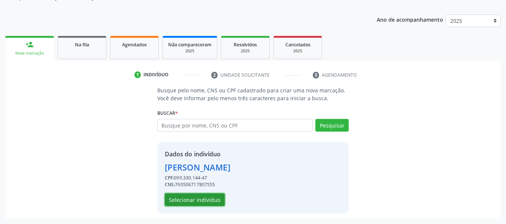
click at [199, 197] on button "Selecionar indivíduo" at bounding box center [195, 199] width 60 height 13
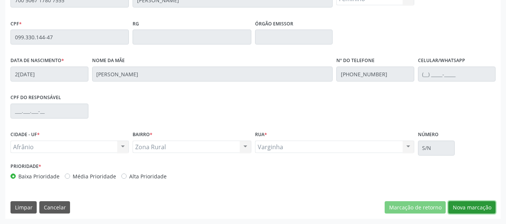
click at [475, 203] on button "Nova marcação" at bounding box center [471, 207] width 47 height 13
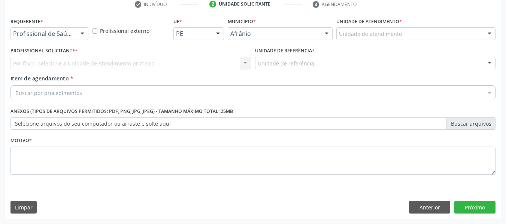
scroll to position [147, 0]
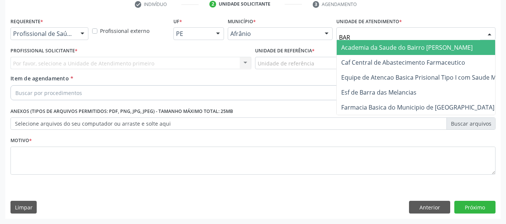
type input "BARR"
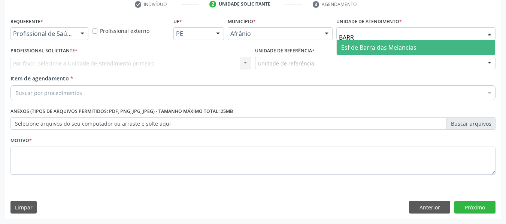
click at [342, 50] on span "Esf de Barra das Melancias" at bounding box center [378, 47] width 75 height 8
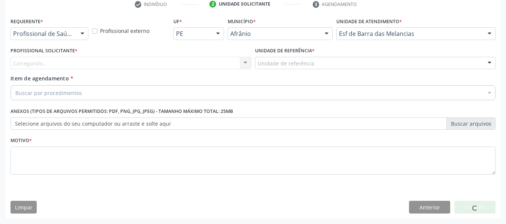
click at [205, 64] on div "Carregando... Nenhum resultado encontrado para: " " Não há nenhuma opção para s…" at bounding box center [130, 63] width 241 height 13
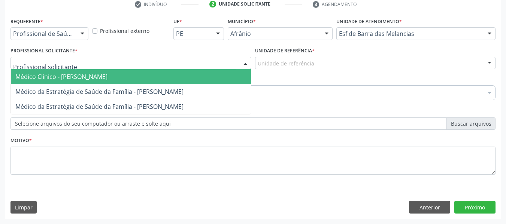
click at [205, 64] on div at bounding box center [130, 63] width 241 height 13
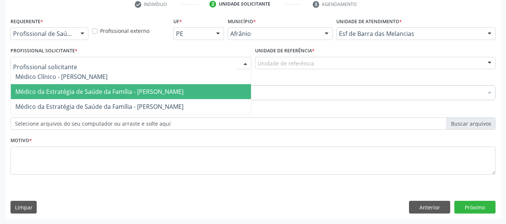
click at [120, 90] on span "Médico da Estratégia de Saúde da Família - [PERSON_NAME]" at bounding box center [99, 92] width 168 height 8
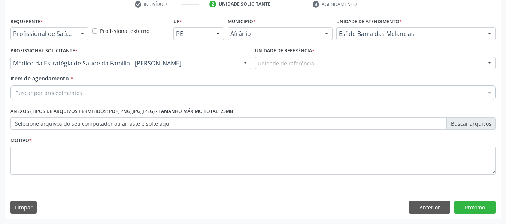
click at [341, 65] on div "Unidade de referência" at bounding box center [375, 63] width 241 height 13
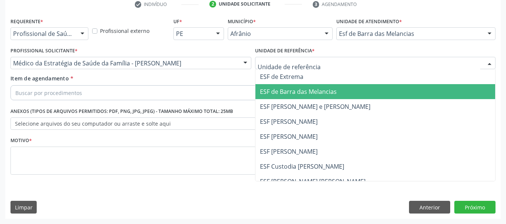
drag, startPoint x: 307, startPoint y: 91, endPoint x: 229, endPoint y: 94, distance: 78.7
click at [306, 91] on span "ESF de Barra das Melancias" at bounding box center [298, 92] width 77 height 8
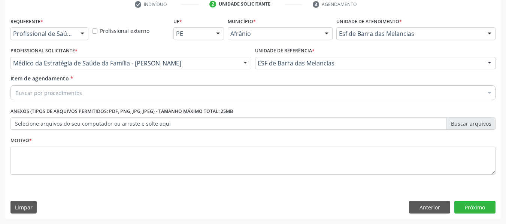
click at [227, 94] on div "Buscar por procedimentos" at bounding box center [252, 92] width 485 height 15
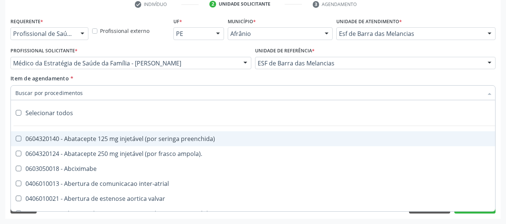
click at [227, 94] on input "Item de agendamento *" at bounding box center [248, 92] width 467 height 15
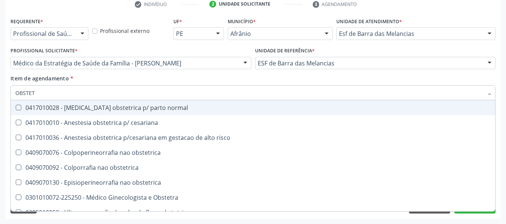
type input "OBSTETR"
